Goal: Task Accomplishment & Management: Complete application form

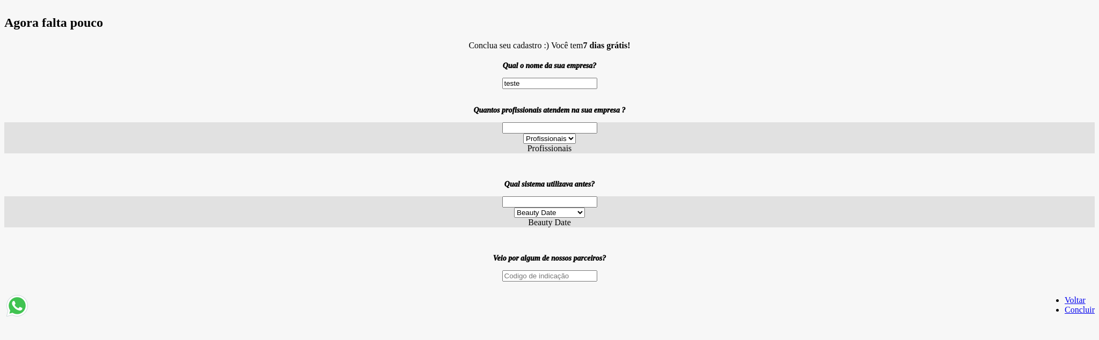
click at [568, 153] on label "Profissionais" at bounding box center [549, 148] width 45 height 9
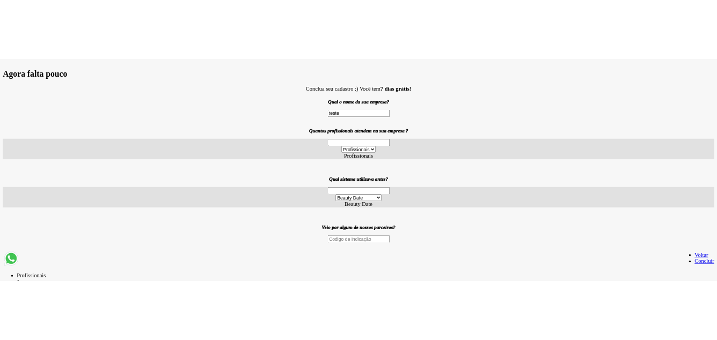
scroll to position [7, 42]
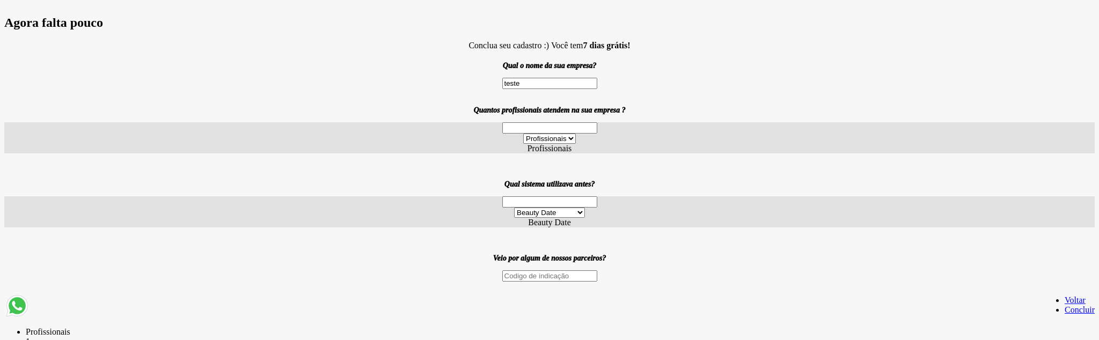
click at [1064, 306] on link "Concluir" at bounding box center [1079, 309] width 30 height 9
click at [1064, 310] on link "Concluir" at bounding box center [1079, 309] width 30 height 9
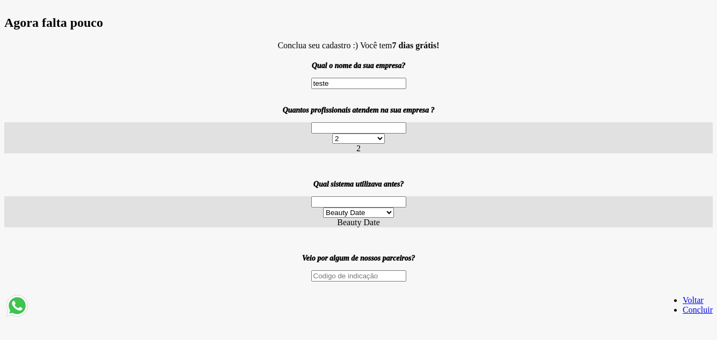
click at [682, 312] on link "Concluir" at bounding box center [697, 309] width 30 height 9
click at [682, 307] on link "Concluir" at bounding box center [697, 309] width 30 height 9
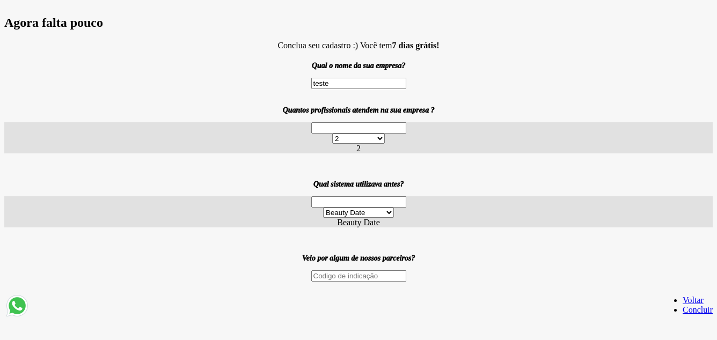
click at [682, 307] on link "Concluir" at bounding box center [697, 309] width 30 height 9
click at [682, 307] on li "Concluir" at bounding box center [697, 310] width 30 height 10
